Goal: Find contact information: Find contact information

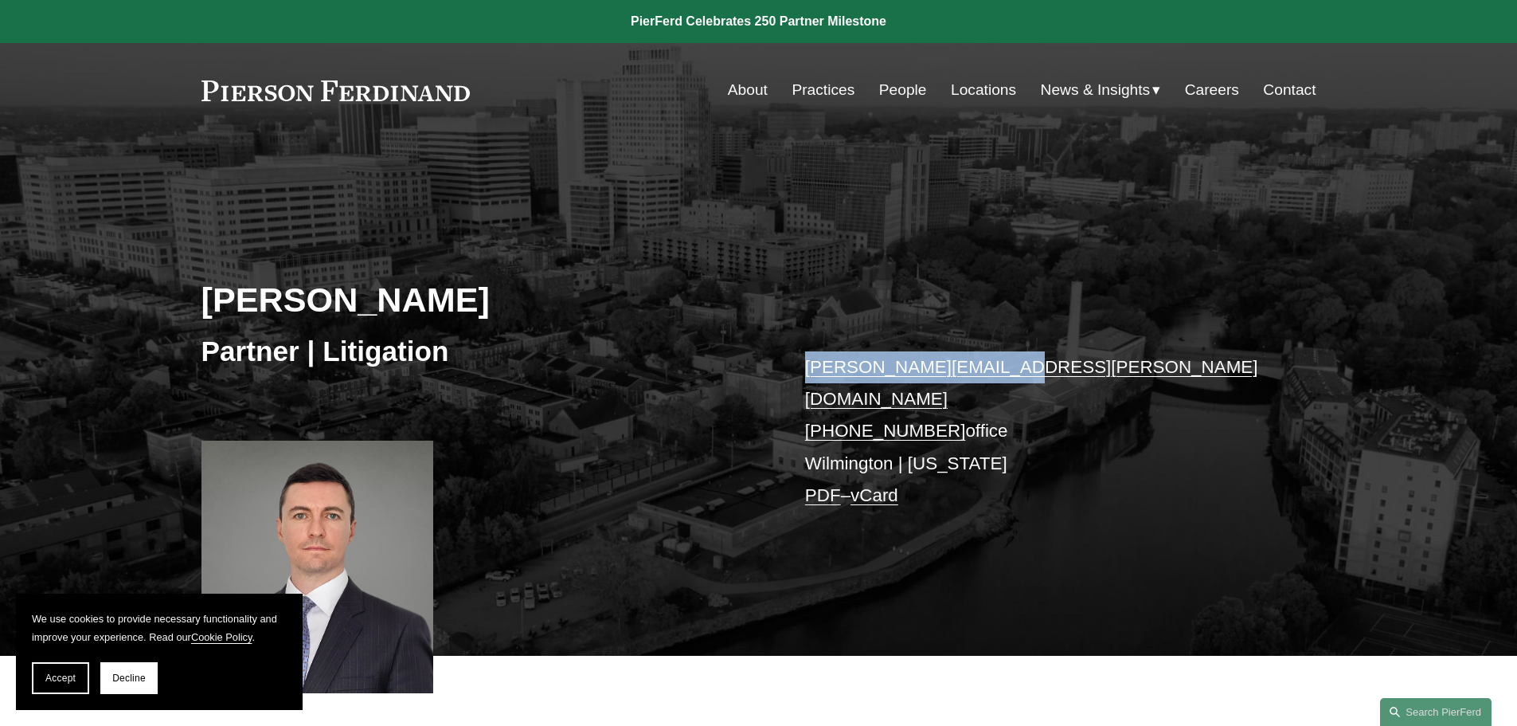
drag, startPoint x: 996, startPoint y: 361, endPoint x: 792, endPoint y: 368, distance: 204.8
click at [792, 368] on div "Carl D. Neff Partner | Litigation carl.neff@pierferd.com +1.302.482.4244 office…" at bounding box center [758, 419] width 1517 height 472
copy link "carl.neff@pierferd.com"
drag, startPoint x: 585, startPoint y: 264, endPoint x: 618, endPoint y: 242, distance: 39.1
click at [585, 264] on div "Carl D. Neff Partner | Litigation carl.neff@pierferd.com +1.302.482.4244 office…" at bounding box center [758, 419] width 1517 height 472
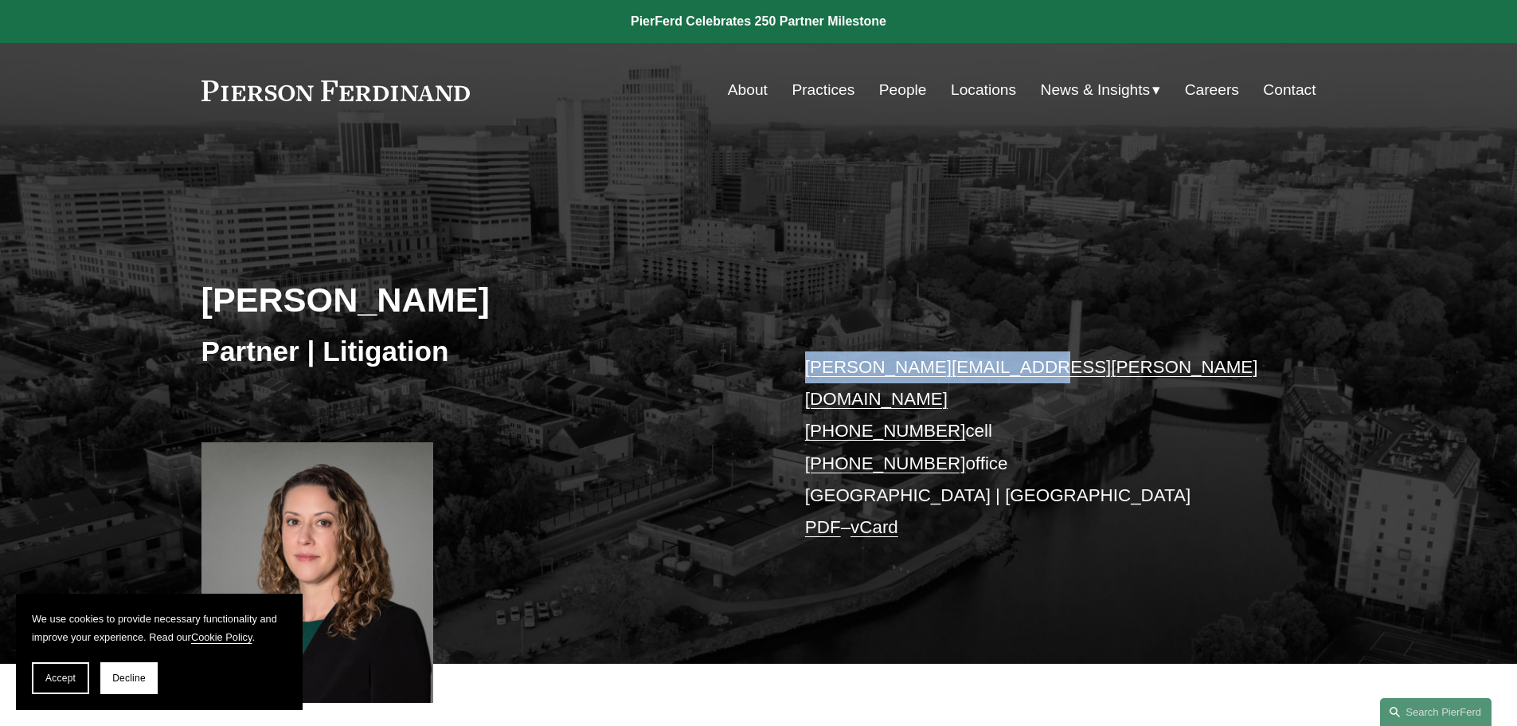
drag, startPoint x: 1031, startPoint y: 373, endPoint x: 684, endPoint y: 359, distance: 346.7
click at [684, 359] on div "[PERSON_NAME] Partner | Litigation [PERSON_NAME][EMAIL_ADDRESS][PERSON_NAME][DO…" at bounding box center [758, 423] width 1517 height 480
copy div "[PERSON_NAME][EMAIL_ADDRESS][PERSON_NAME][DOMAIN_NAME]"
click at [522, 440] on div "[PERSON_NAME] Partner | Litigation [PERSON_NAME][EMAIL_ADDRESS][PERSON_NAME][DO…" at bounding box center [758, 423] width 1517 height 480
